Goal: Task Accomplishment & Management: Manage account settings

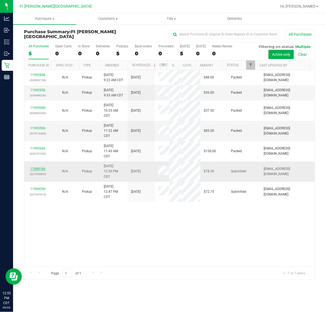
click at [36, 169] on link "11994169" at bounding box center [37, 169] width 15 height 4
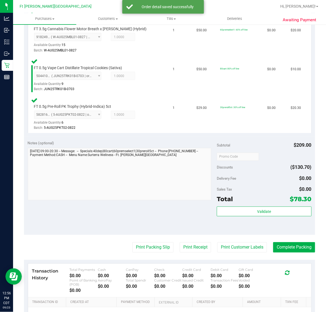
scroll to position [238, 0]
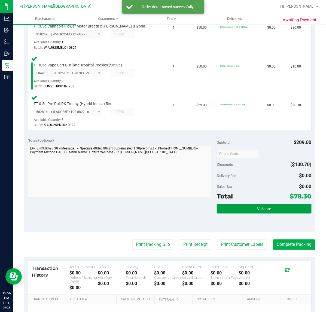
click at [267, 212] on button "Validate" at bounding box center [264, 209] width 95 height 10
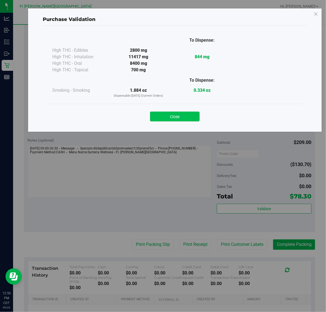
click at [163, 114] on button "Close" at bounding box center [175, 117] width 50 height 10
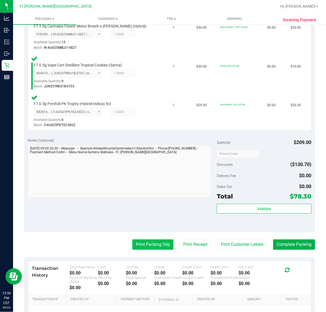
click at [139, 246] on button "Print Packing Slip" at bounding box center [152, 245] width 41 height 10
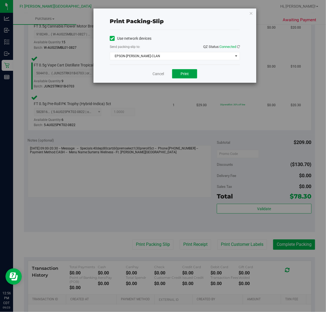
click at [177, 76] on button "Print" at bounding box center [184, 73] width 25 height 9
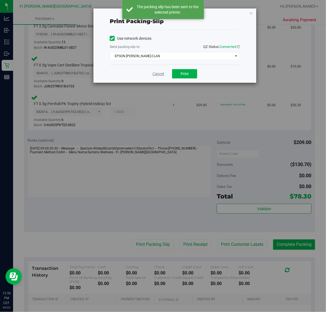
click at [158, 72] on link "Cancel" at bounding box center [158, 74] width 11 height 6
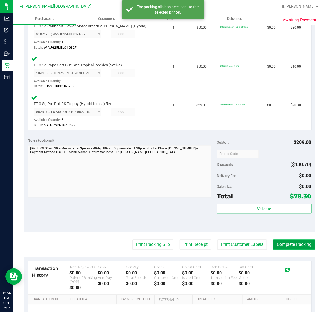
click at [276, 245] on button "Complete Packing" at bounding box center [294, 245] width 42 height 10
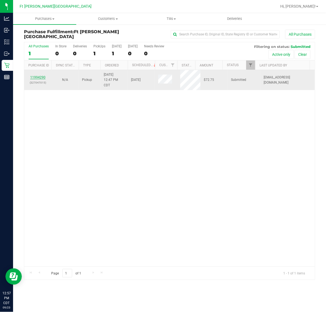
click at [36, 78] on link "11994290" at bounding box center [37, 77] width 15 height 4
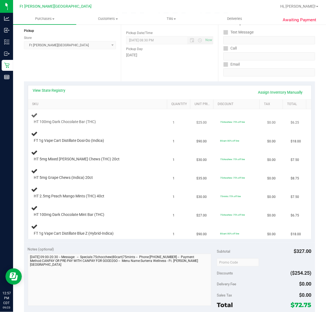
scroll to position [68, 0]
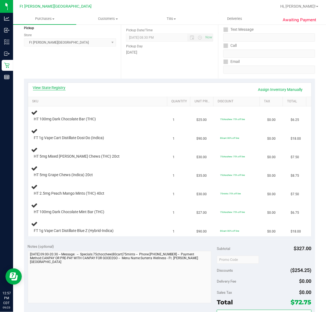
click at [54, 88] on link "View State Registry" at bounding box center [49, 87] width 33 height 5
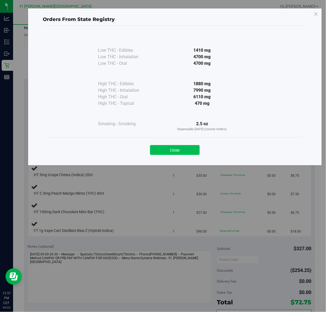
click at [173, 148] on button "Close" at bounding box center [175, 150] width 50 height 10
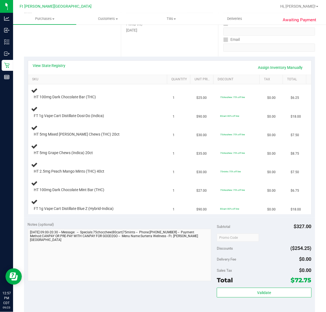
scroll to position [102, 0]
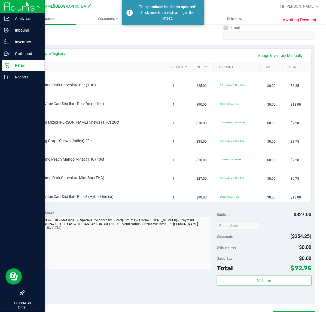
click at [13, 66] on p "Retail" at bounding box center [26, 65] width 33 height 7
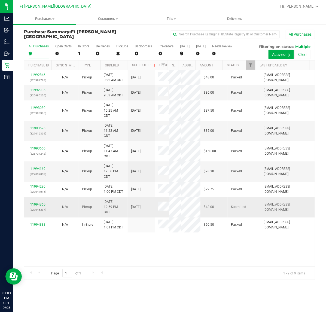
click at [38, 204] on link "11994365" at bounding box center [37, 205] width 15 height 4
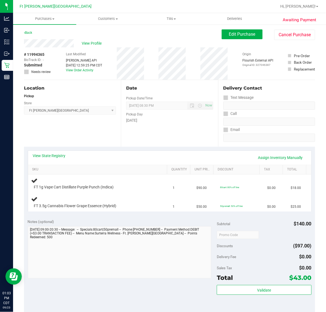
scroll to position [34, 0]
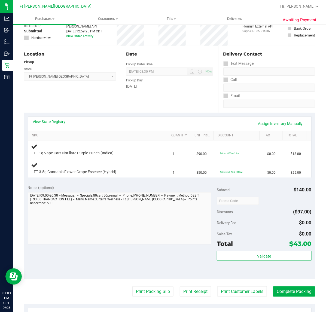
click at [111, 184] on div "Notes (optional) Subtotal $140.00 Discounts ($97.00) Delivery Fee $0.00 Sales T…" at bounding box center [169, 230] width 291 height 98
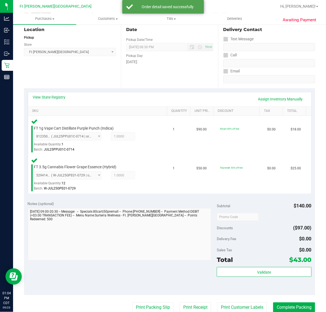
scroll to position [170, 0]
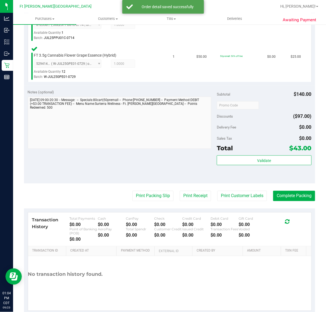
click at [241, 165] on div "Validate" at bounding box center [264, 161] width 95 height 10
click at [240, 160] on button "Validate" at bounding box center [264, 161] width 95 height 10
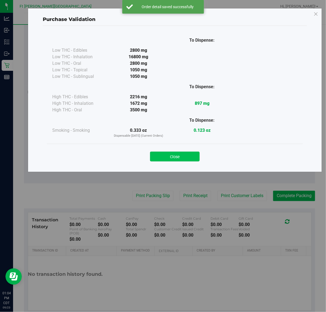
click at [179, 153] on button "Close" at bounding box center [175, 157] width 50 height 10
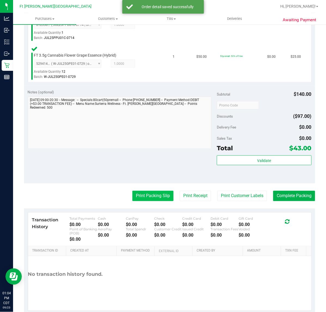
click at [140, 191] on button "Print Packing Slip" at bounding box center [152, 196] width 41 height 10
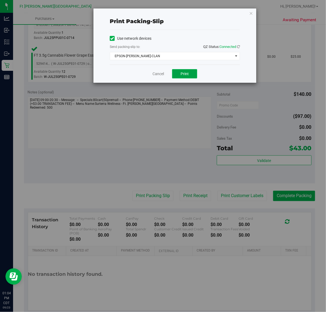
click at [190, 74] on button "Print" at bounding box center [184, 73] width 25 height 9
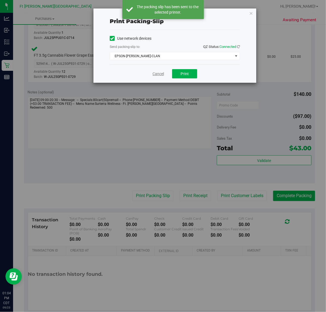
click at [159, 75] on link "Cancel" at bounding box center [158, 74] width 11 height 6
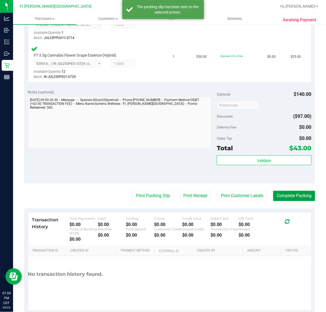
click at [283, 198] on button "Complete Packing" at bounding box center [294, 196] width 42 height 10
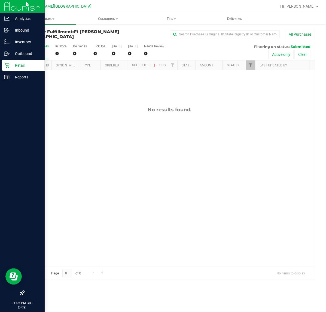
click at [11, 66] on p "Retail" at bounding box center [26, 65] width 33 height 7
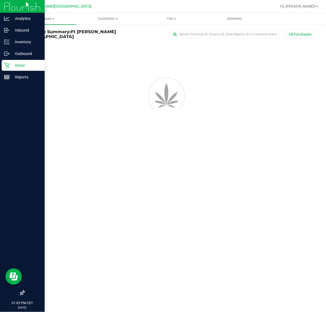
click at [11, 65] on p "Retail" at bounding box center [26, 65] width 33 height 7
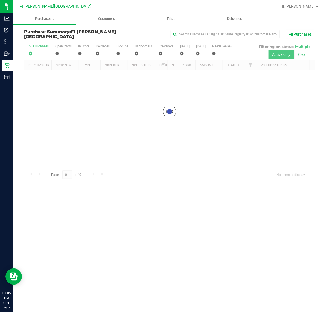
click at [139, 32] on div "All Purchases" at bounding box center [218, 34] width 194 height 9
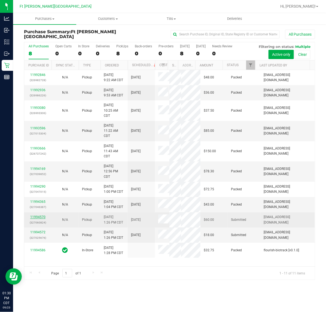
click at [43, 218] on link "11994570" at bounding box center [37, 217] width 15 height 4
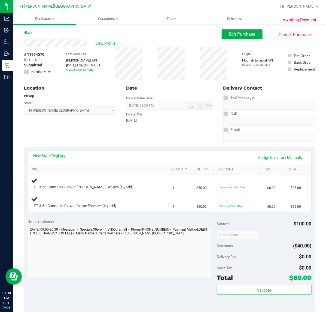
click at [121, 223] on div "Notes (optional)" at bounding box center [122, 221] width 189 height 5
click at [136, 209] on div "FT 3.5g Cannabis Flower Grape Essence (Hybrid)" at bounding box center [93, 206] width 124 height 5
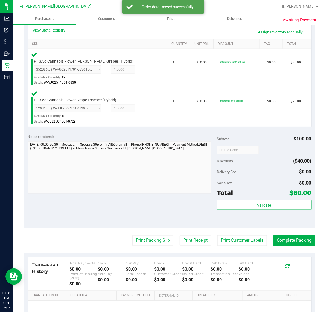
scroll to position [136, 0]
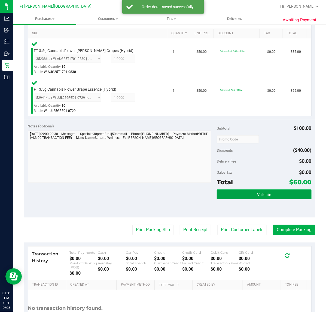
click at [233, 197] on button "Validate" at bounding box center [264, 195] width 95 height 10
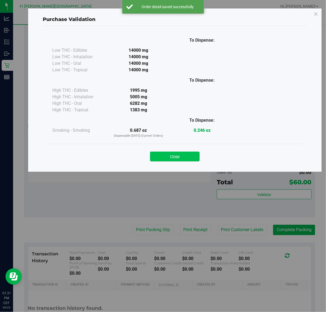
click at [164, 156] on button "Close" at bounding box center [175, 157] width 50 height 10
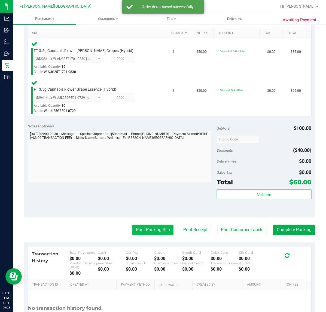
click at [151, 228] on button "Print Packing Slip" at bounding box center [152, 230] width 41 height 10
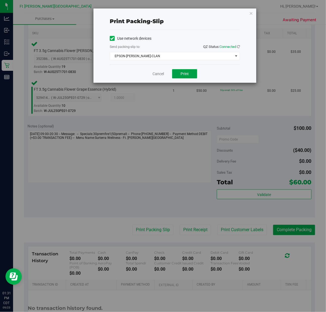
click at [182, 72] on span "Print" at bounding box center [185, 74] width 8 height 4
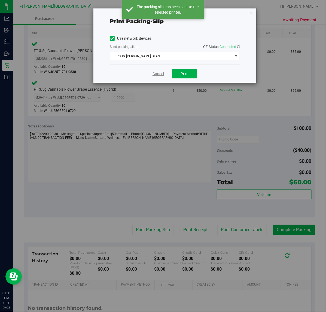
click at [156, 74] on link "Cancel" at bounding box center [158, 74] width 11 height 6
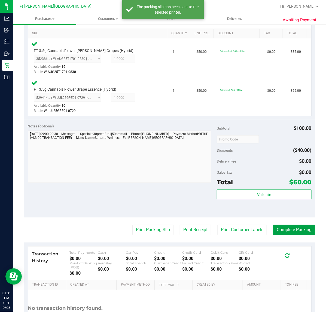
click at [277, 232] on button "Complete Packing" at bounding box center [294, 230] width 42 height 10
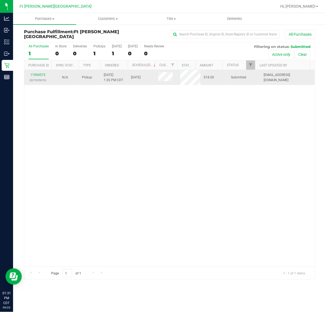
click at [37, 73] on div "11994572 (327025676)" at bounding box center [38, 77] width 21 height 10
click at [42, 78] on p "(327025676)" at bounding box center [38, 80] width 21 height 5
click at [42, 74] on link "11994572" at bounding box center [37, 75] width 15 height 4
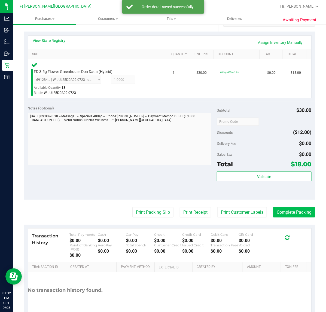
scroll to position [144, 0]
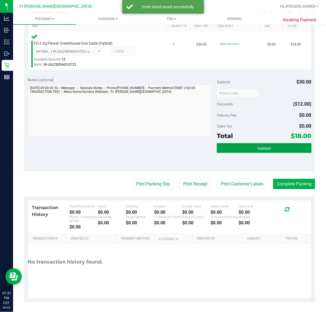
click at [269, 148] on button "Validate" at bounding box center [264, 148] width 95 height 10
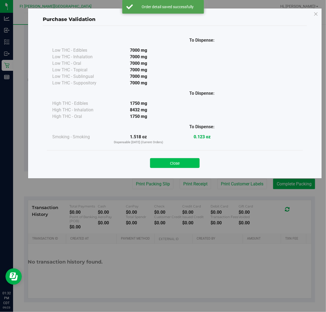
click at [168, 166] on button "Close" at bounding box center [175, 163] width 50 height 10
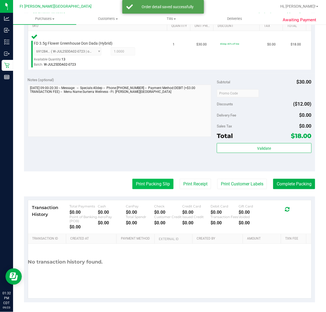
click at [148, 185] on button "Print Packing Slip" at bounding box center [152, 184] width 41 height 10
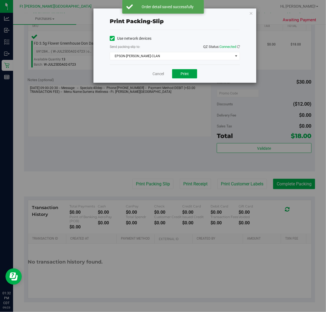
click at [176, 78] on button "Print" at bounding box center [184, 73] width 25 height 9
click at [155, 76] on link "Cancel" at bounding box center [158, 74] width 11 height 6
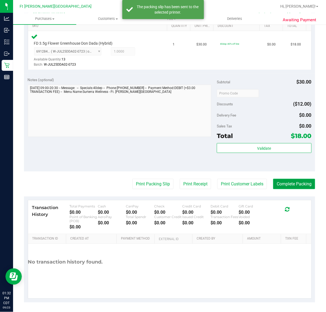
click at [295, 187] on button "Complete Packing" at bounding box center [294, 184] width 42 height 10
